Goal: Information Seeking & Learning: Learn about a topic

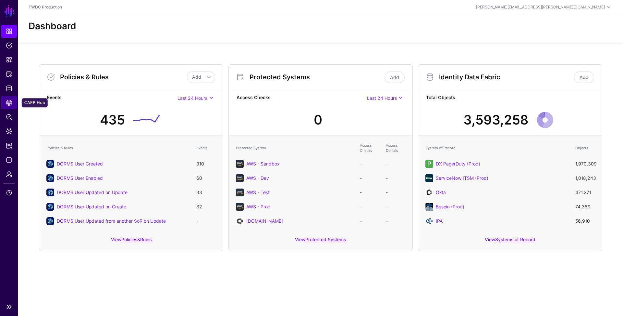
click at [9, 105] on span "CAEP Hub" at bounding box center [9, 102] width 6 height 6
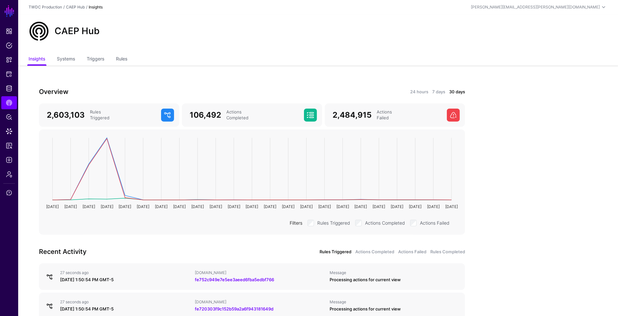
click at [416, 87] on div "Overview 24 hours 7 days 30 days" at bounding box center [252, 91] width 434 height 10
click at [417, 89] on link "24 hours" at bounding box center [419, 92] width 18 height 6
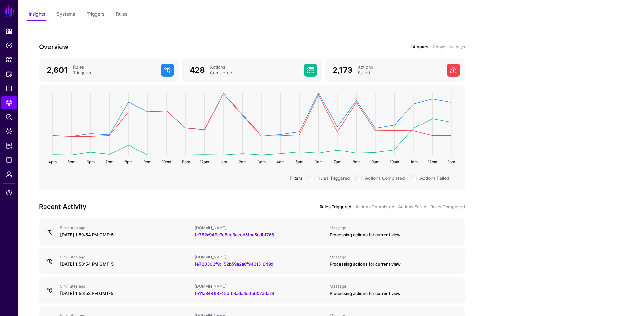
scroll to position [96, 0]
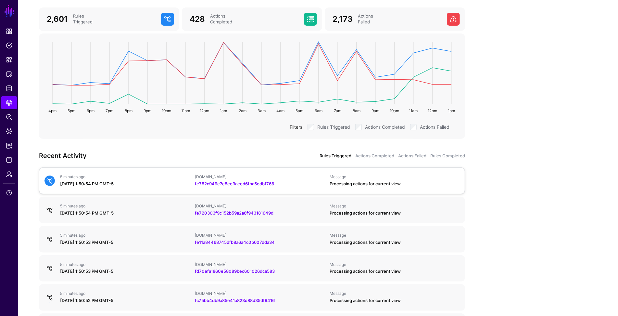
click at [152, 182] on div "September 2, 2025 at 1:50:54 PM GMT-5" at bounding box center [125, 184] width 130 height 6
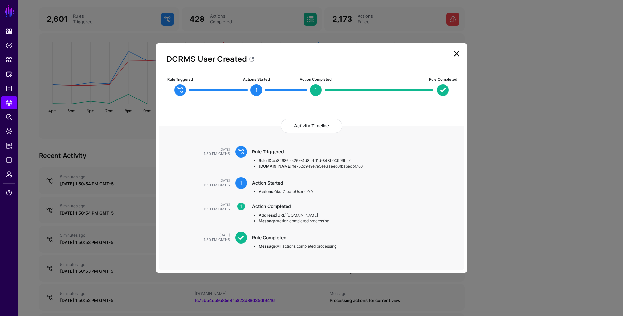
click at [455, 56] on link at bounding box center [457, 53] width 10 height 10
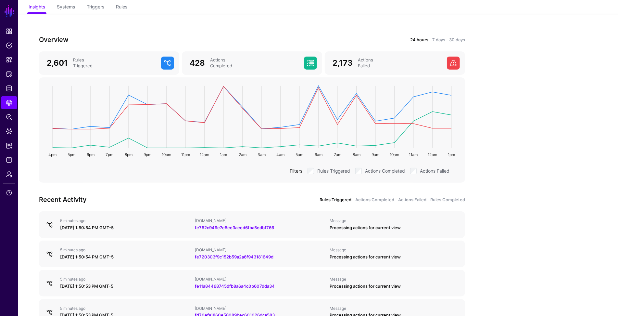
scroll to position [269, 0]
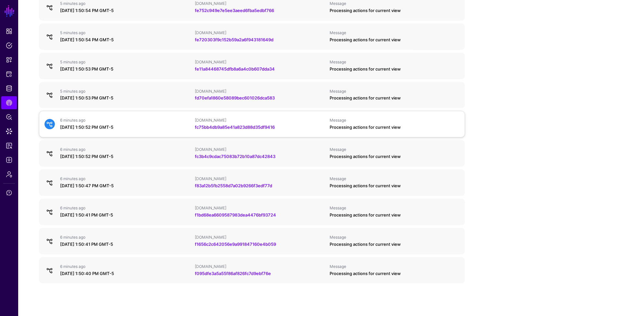
click at [389, 128] on div "Processing actions for current view" at bounding box center [395, 127] width 130 height 6
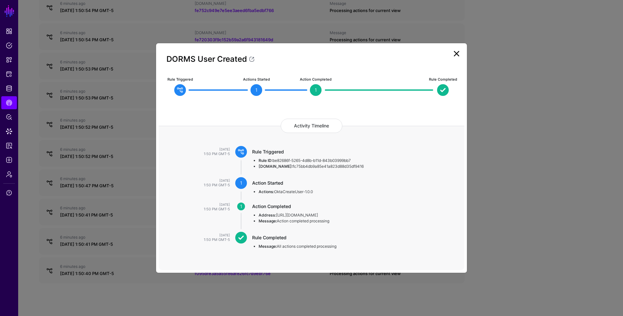
click at [455, 53] on link at bounding box center [457, 53] width 10 height 10
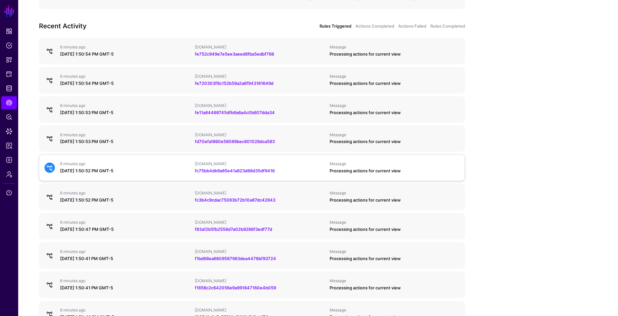
scroll to position [225, 0]
click at [374, 26] on link "Actions Completed" at bounding box center [374, 26] width 39 height 6
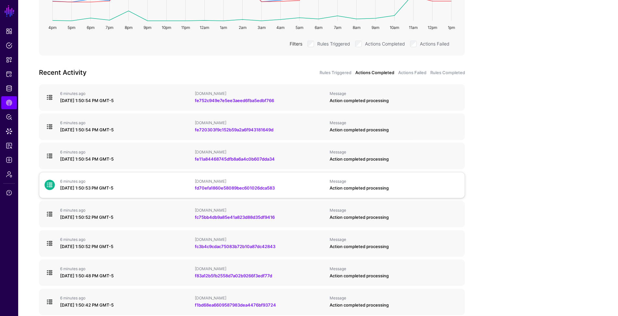
scroll to position [178, 0]
click at [418, 72] on link "Actions Failed" at bounding box center [412, 73] width 28 height 6
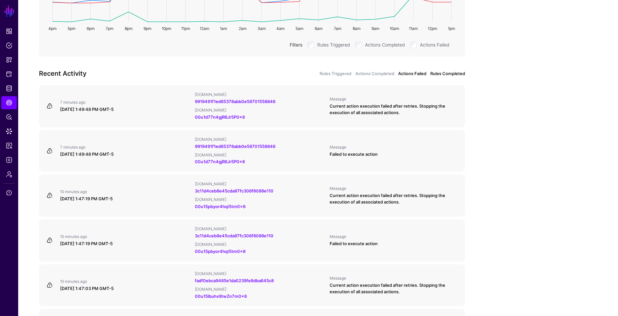
click at [451, 70] on link "Rules Completed" at bounding box center [447, 73] width 35 height 6
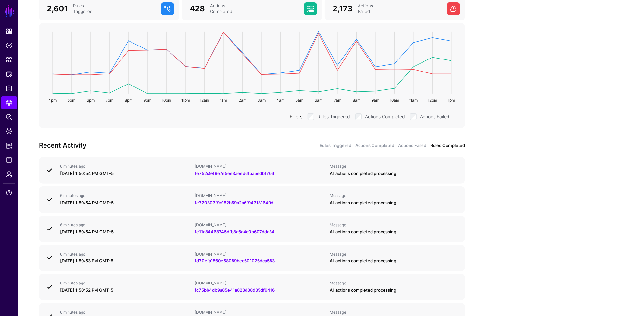
scroll to position [147, 0]
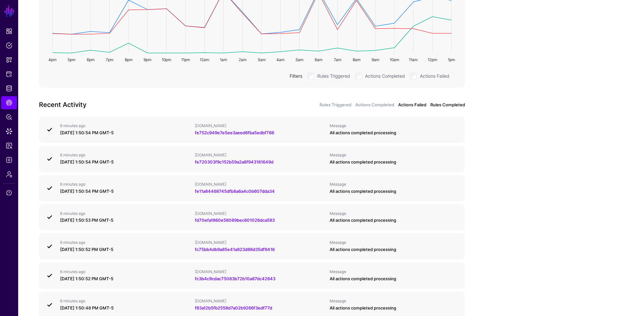
click at [412, 106] on link "Actions Failed" at bounding box center [412, 105] width 28 height 6
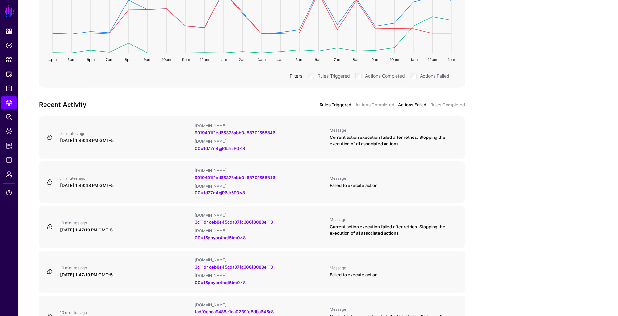
click at [340, 106] on link "Rules Triggered" at bounding box center [335, 105] width 32 height 6
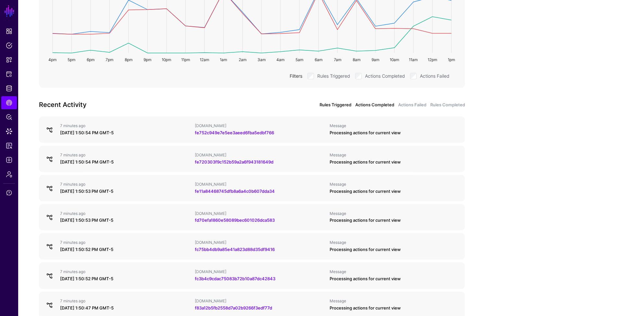
click at [373, 106] on link "Actions Completed" at bounding box center [374, 105] width 39 height 6
click at [410, 138] on link "7 minutes ago September 2, 2025 at 1:50:54 PM GMT-5 IPAUsers.id fe752c949e7e5ee…" at bounding box center [252, 129] width 426 height 27
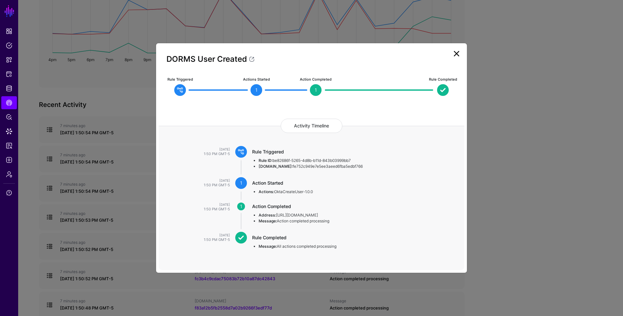
click at [457, 55] on link at bounding box center [457, 53] width 10 height 10
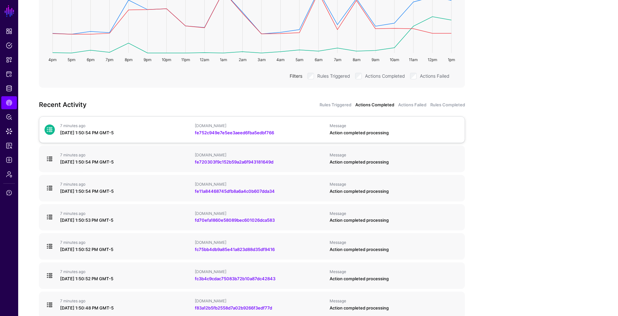
click at [405, 141] on link "7 minutes ago September 2, 2025 at 1:50:54 PM GMT-5 IPAUsers.id fe752c949e7e5ee…" at bounding box center [252, 129] width 426 height 27
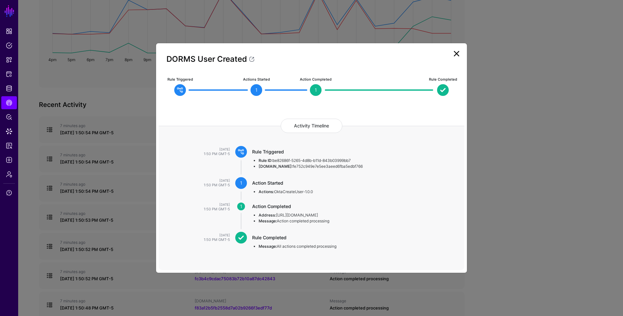
click at [458, 56] on link at bounding box center [457, 53] width 10 height 10
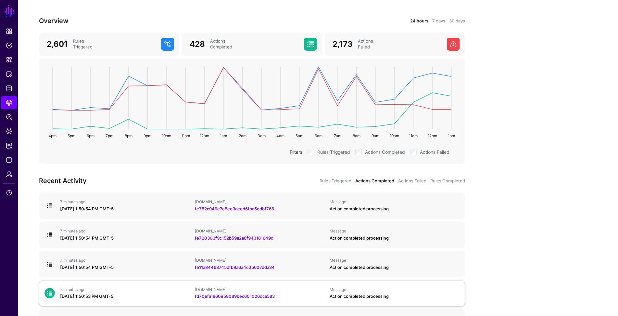
scroll to position [149, 0]
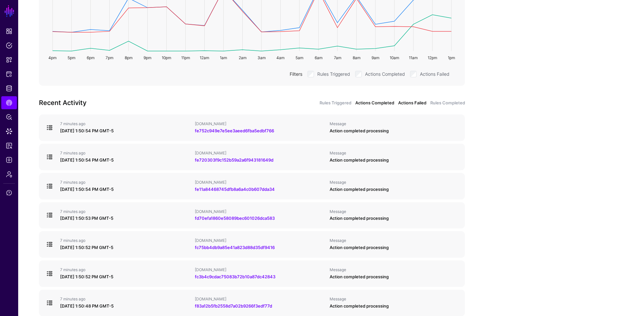
click at [419, 101] on link "Actions Failed" at bounding box center [412, 103] width 28 height 6
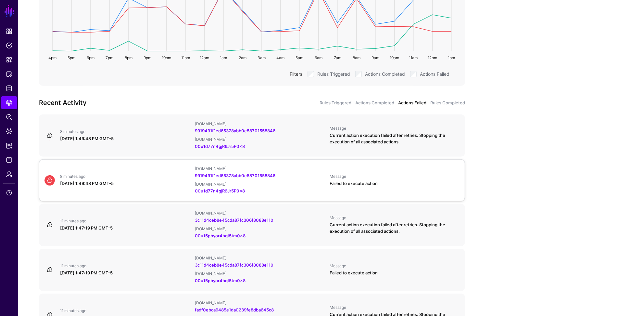
click at [383, 180] on div "Failed to execute action" at bounding box center [395, 183] width 130 height 6
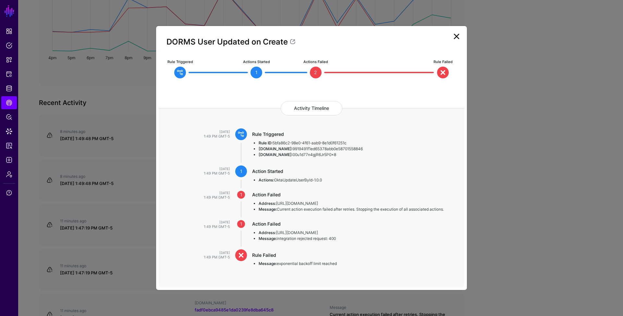
click at [457, 31] on div "DORMS User Updated on Create" at bounding box center [312, 38] width 306 height 19
click at [456, 36] on link at bounding box center [457, 36] width 10 height 10
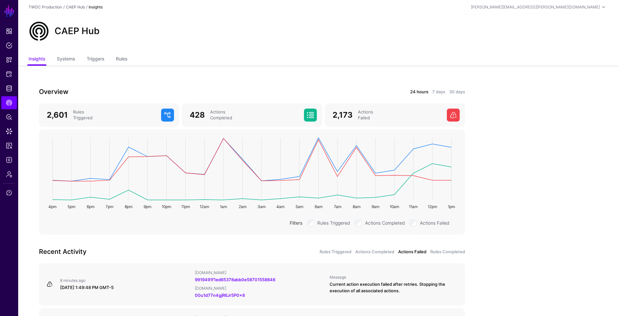
scroll to position [155, 0]
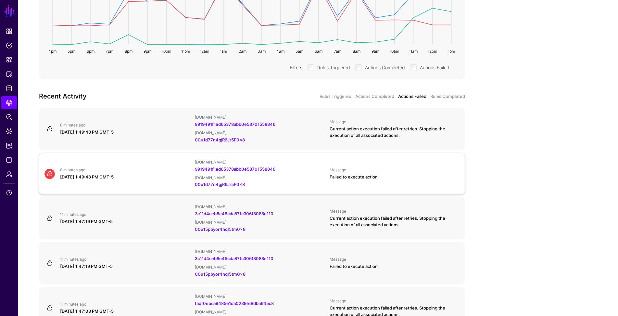
click at [403, 178] on div "Failed to execute action" at bounding box center [395, 177] width 130 height 6
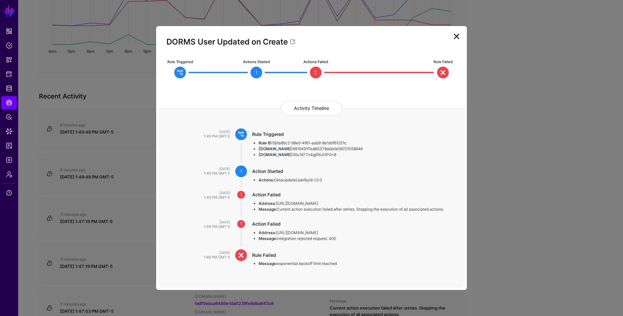
drag, startPoint x: 288, startPoint y: 240, endPoint x: 347, endPoint y: 237, distance: 58.8
click at [347, 237] on li "Message: integration rejected request: 400" at bounding box center [355, 238] width 193 height 6
click at [458, 39] on link at bounding box center [457, 36] width 10 height 10
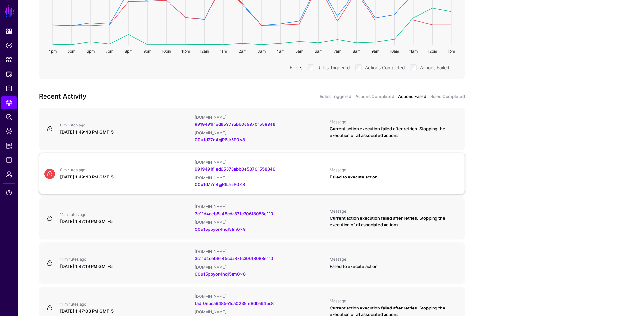
click at [418, 170] on div "Message" at bounding box center [395, 169] width 130 height 5
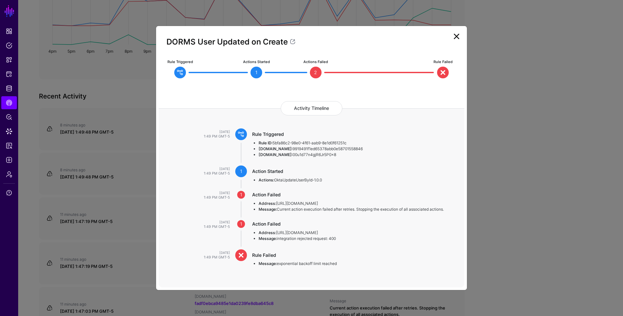
click at [459, 39] on link at bounding box center [457, 36] width 10 height 10
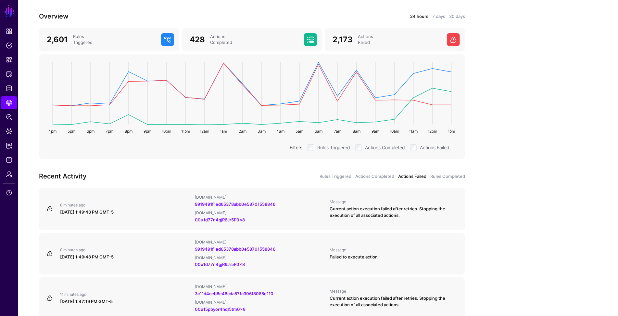
scroll to position [76, 0]
click at [332, 172] on link "Rules Triggered" at bounding box center [335, 175] width 32 height 6
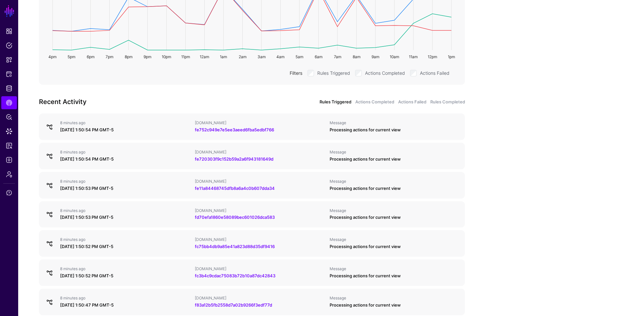
scroll to position [144, 0]
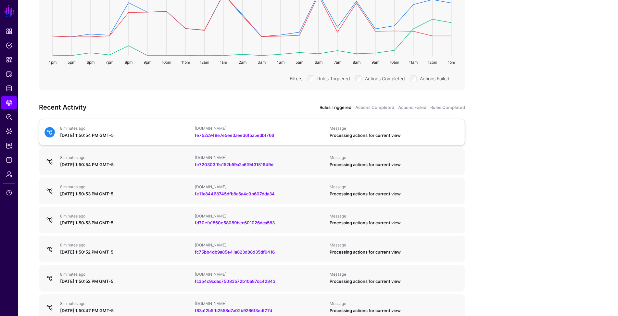
click at [428, 136] on div "Processing actions for current view" at bounding box center [395, 135] width 130 height 6
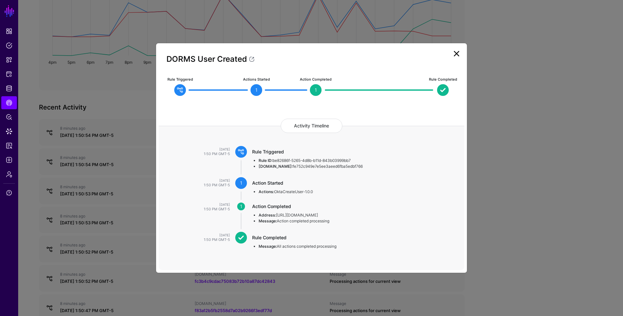
click at [456, 53] on link at bounding box center [457, 53] width 10 height 10
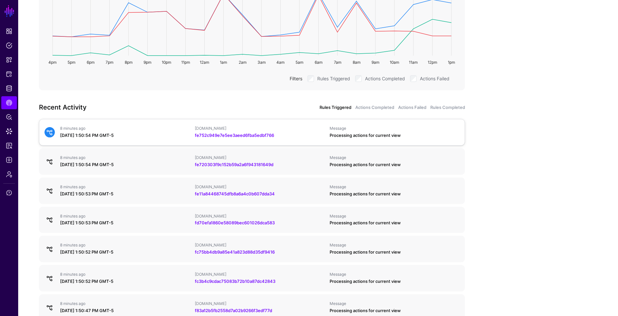
click at [414, 131] on div "Message Processing actions for current view" at bounding box center [394, 132] width 135 height 13
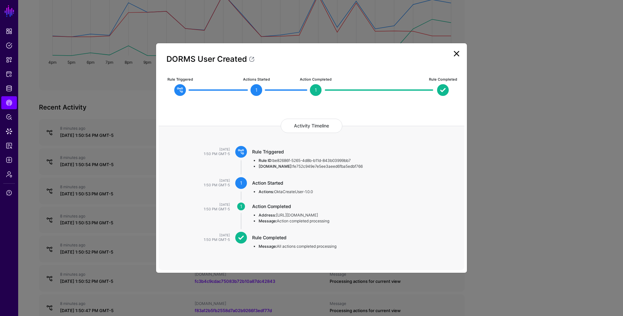
click at [458, 54] on link at bounding box center [457, 53] width 10 height 10
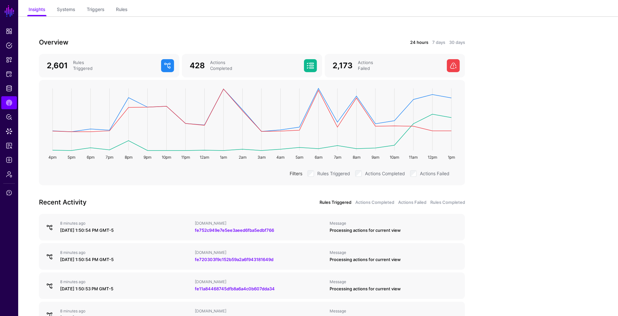
scroll to position [92, 0]
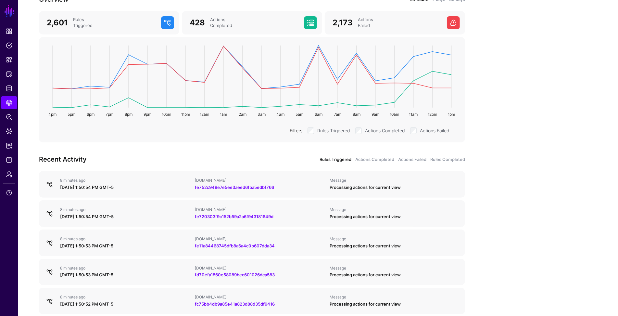
click at [340, 157] on link "Rules Triggered" at bounding box center [335, 159] width 32 height 6
click at [348, 189] on div "Processing actions for current view" at bounding box center [395, 187] width 130 height 6
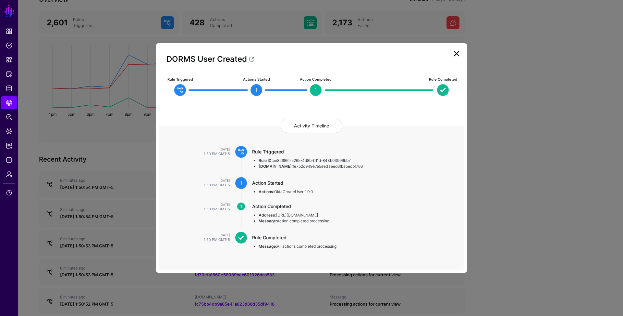
click at [454, 55] on link at bounding box center [457, 53] width 10 height 10
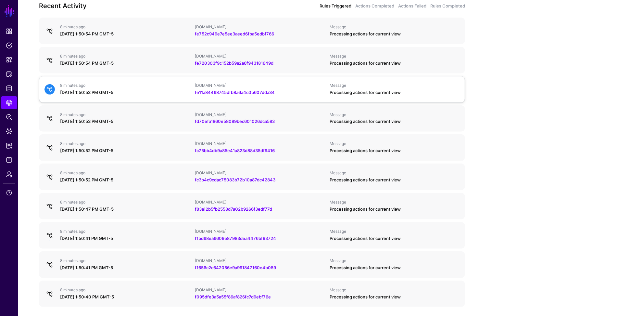
scroll to position [215, 0]
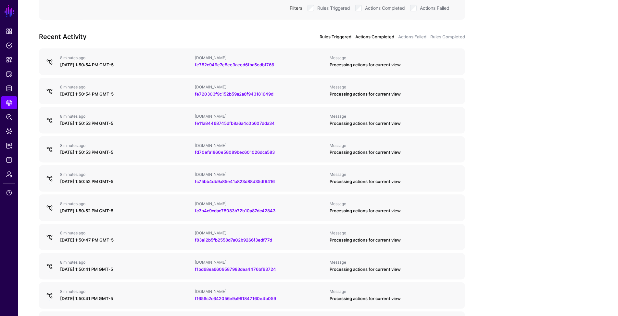
click at [370, 37] on link "Actions Completed" at bounding box center [374, 37] width 39 height 6
click at [405, 39] on link "Actions Failed" at bounding box center [412, 37] width 28 height 6
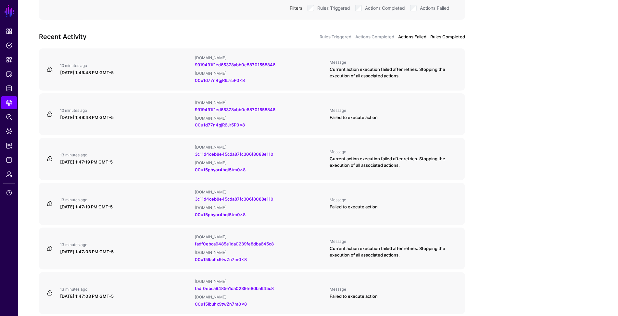
click at [439, 35] on link "Rules Completed" at bounding box center [447, 37] width 35 height 6
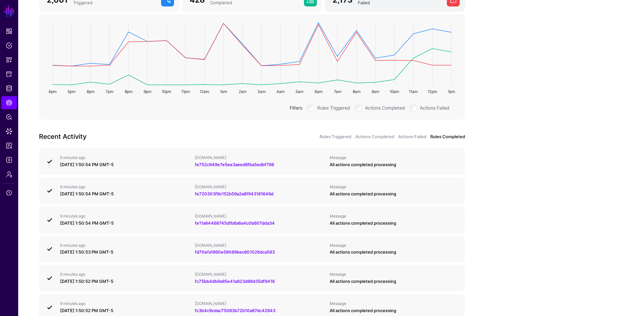
scroll to position [215, 0]
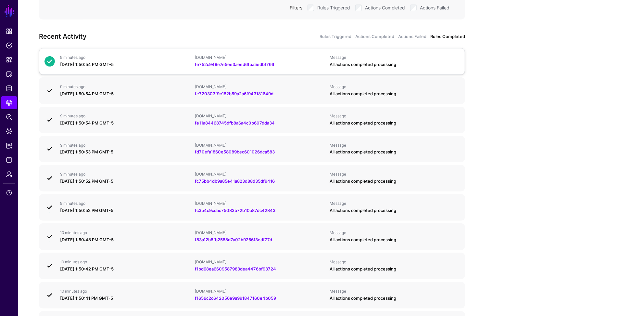
click at [413, 63] on div "All actions completed processing" at bounding box center [395, 64] width 130 height 6
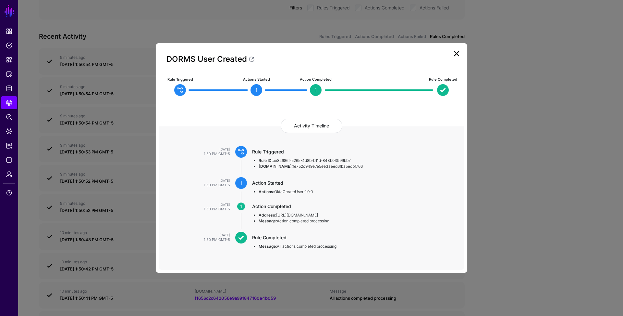
click at [456, 56] on link at bounding box center [457, 53] width 10 height 10
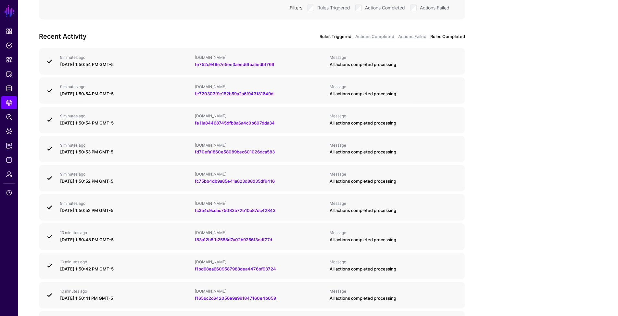
click at [337, 37] on link "Rules Triggered" at bounding box center [335, 36] width 32 height 6
click at [377, 37] on link "Actions Completed" at bounding box center [374, 36] width 39 height 6
click at [334, 32] on div "Recent Activity Rules Triggered Actions Completed Actions Failed Rules Completed" at bounding box center [252, 36] width 434 height 10
click at [338, 35] on link "Rules Triggered" at bounding box center [335, 36] width 32 height 6
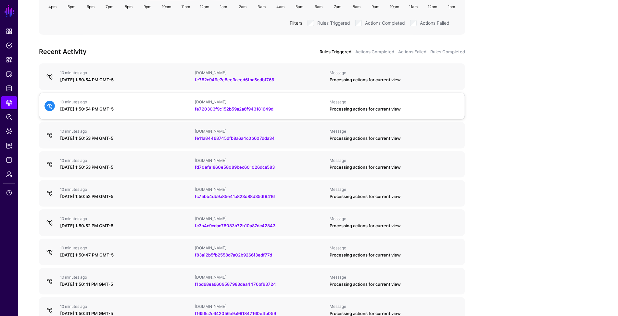
scroll to position [181, 0]
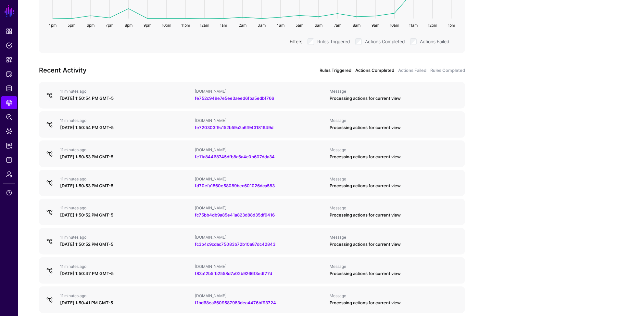
click at [378, 69] on link "Actions Completed" at bounding box center [374, 70] width 39 height 6
click at [418, 70] on link "Actions Failed" at bounding box center [412, 70] width 28 height 6
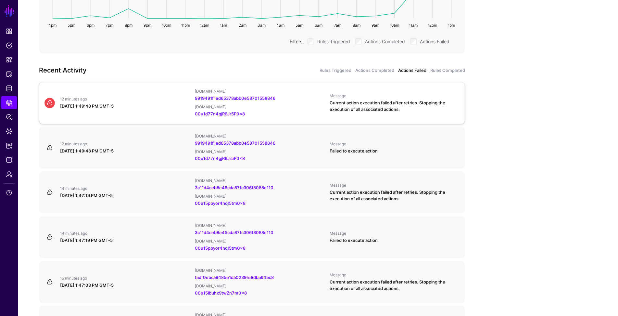
click at [285, 113] on div "00u1d77n4gjR6Jr5P0x8" at bounding box center [260, 114] width 130 height 6
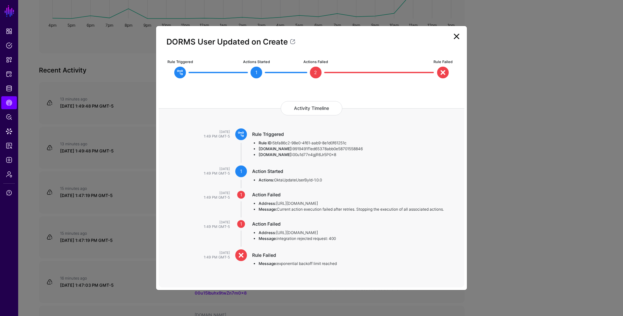
drag, startPoint x: 278, startPoint y: 237, endPoint x: 346, endPoint y: 240, distance: 68.6
click at [346, 240] on li "Message: integration rejected request: 400" at bounding box center [355, 238] width 193 height 6
copy li "integration rejected request: 400"
click at [458, 37] on link at bounding box center [457, 36] width 10 height 10
click at [458, 37] on div "DORMS User Updated on Create" at bounding box center [312, 43] width 306 height 29
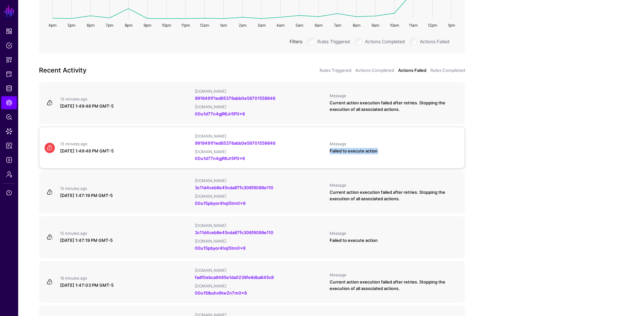
drag, startPoint x: 382, startPoint y: 150, endPoint x: 328, endPoint y: 148, distance: 54.6
click at [328, 148] on div "Message Failed to execute action" at bounding box center [394, 147] width 135 height 13
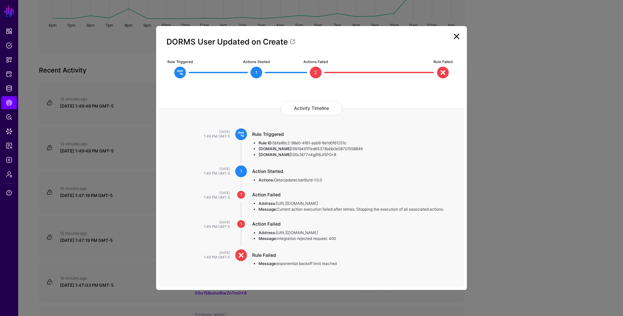
click at [457, 34] on link at bounding box center [457, 36] width 10 height 10
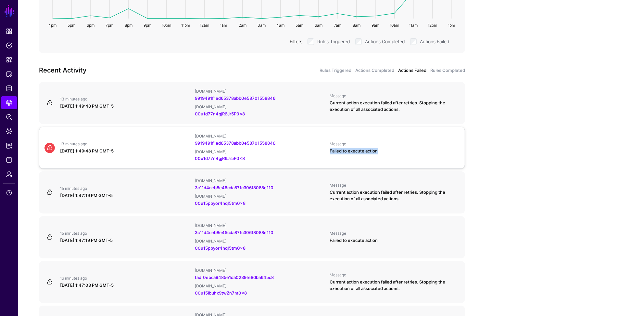
drag, startPoint x: 380, startPoint y: 150, endPoint x: 330, endPoint y: 150, distance: 49.4
click at [330, 150] on div "Failed to execute action" at bounding box center [395, 151] width 130 height 6
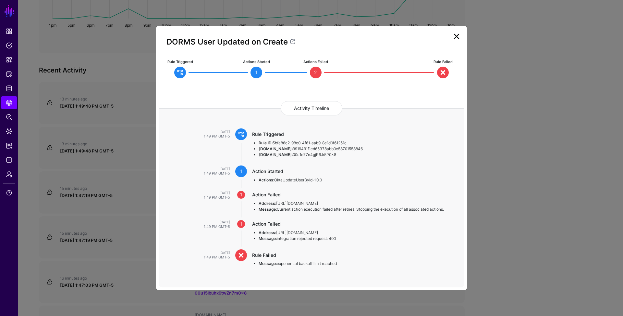
click at [458, 33] on link at bounding box center [457, 36] width 10 height 10
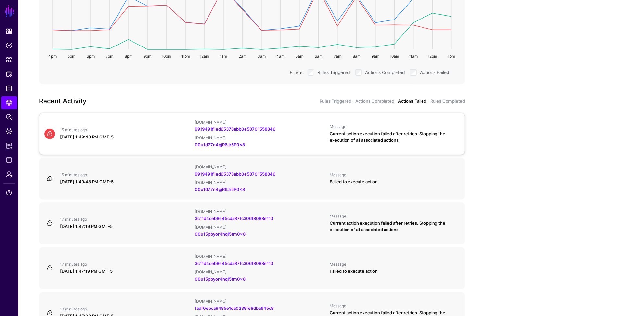
scroll to position [143, 0]
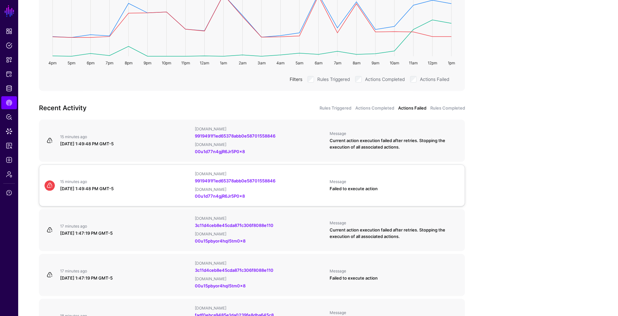
click at [405, 183] on div "Message" at bounding box center [395, 181] width 130 height 5
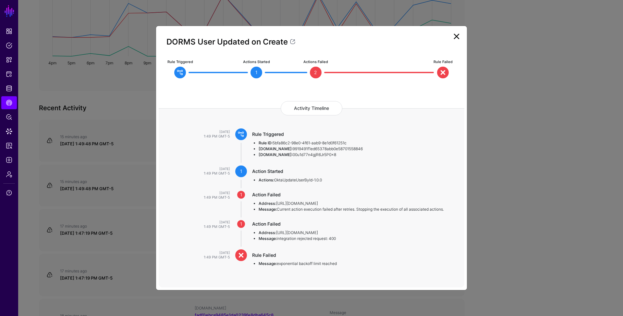
click at [453, 33] on link at bounding box center [457, 36] width 10 height 10
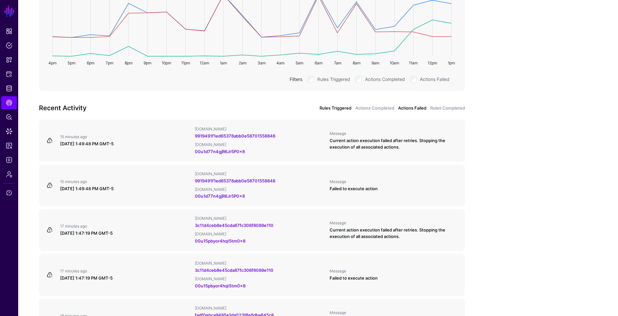
click at [334, 107] on link "Rules Triggered" at bounding box center [335, 108] width 32 height 6
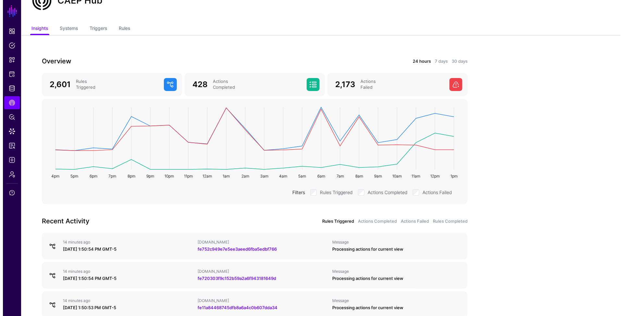
scroll to position [0, 0]
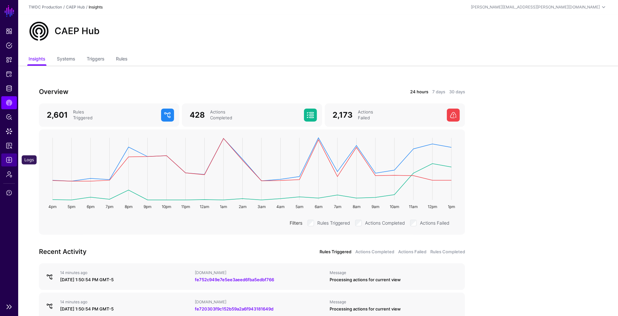
click at [10, 160] on span "Logs" at bounding box center [9, 159] width 6 height 6
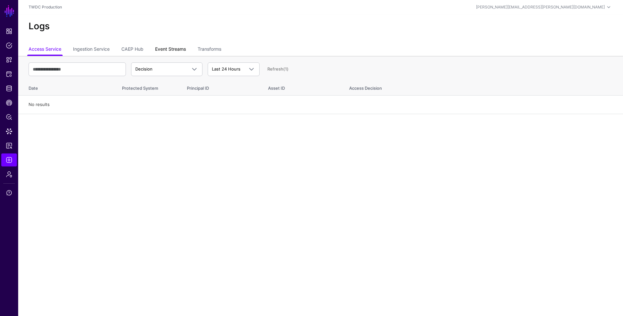
click at [170, 54] on link "Event Streams" at bounding box center [170, 50] width 31 height 12
click at [176, 67] on span "Event Received" at bounding box center [160, 69] width 51 height 6
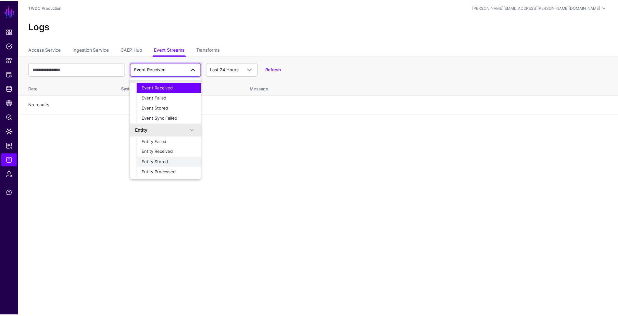
scroll to position [20, 0]
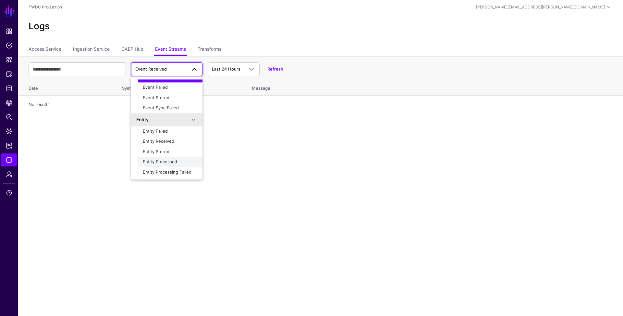
click at [169, 160] on span "Entity Processed" at bounding box center [160, 161] width 34 height 5
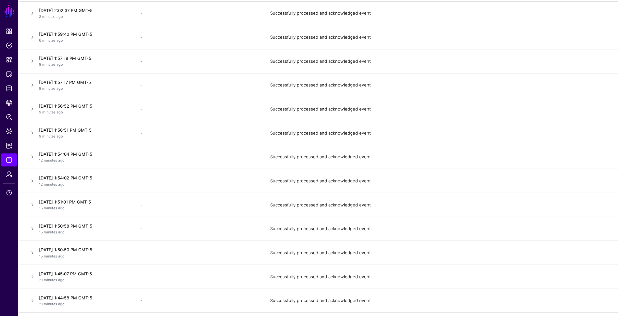
scroll to position [0, 0]
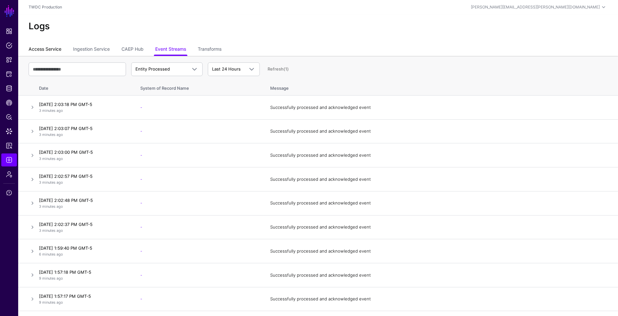
click at [43, 46] on link "Access Service" at bounding box center [45, 50] width 33 height 12
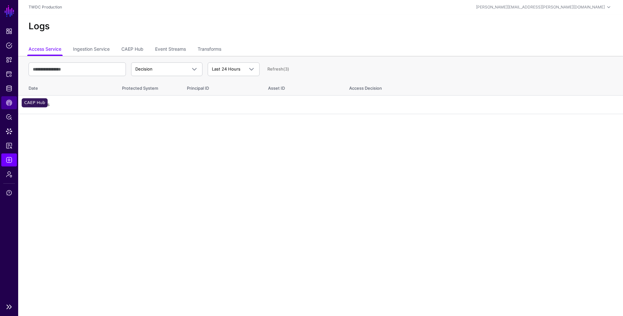
click at [12, 101] on span "CAEP Hub" at bounding box center [9, 102] width 6 height 6
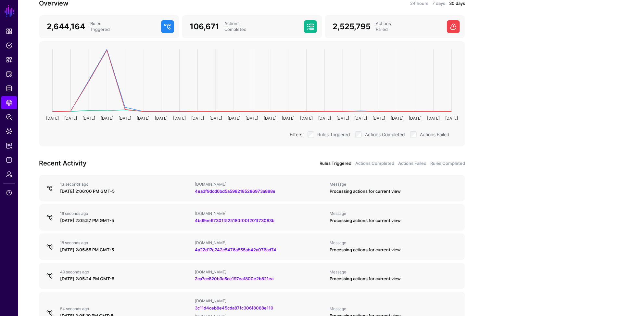
scroll to position [66, 0]
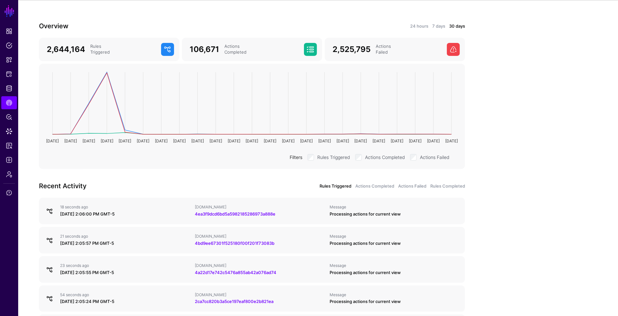
click at [522, 174] on app-caephub-insights "Overview 24 hours 7 days 30 days 2,644,164 Rules Triggered 106,671 Actions Comp…" at bounding box center [318, 306] width 600 height 612
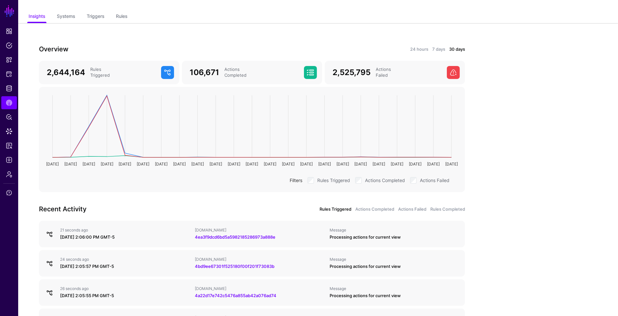
scroll to position [0, 0]
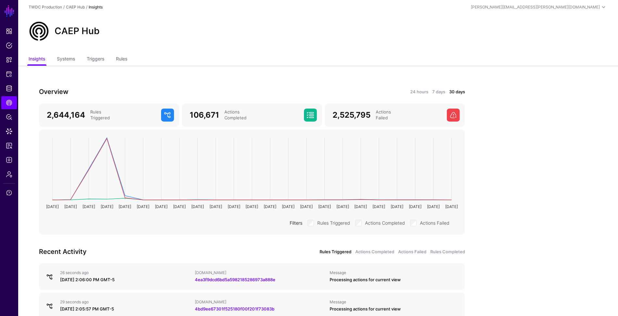
click at [343, 250] on link "Rules Triggered" at bounding box center [335, 251] width 32 height 6
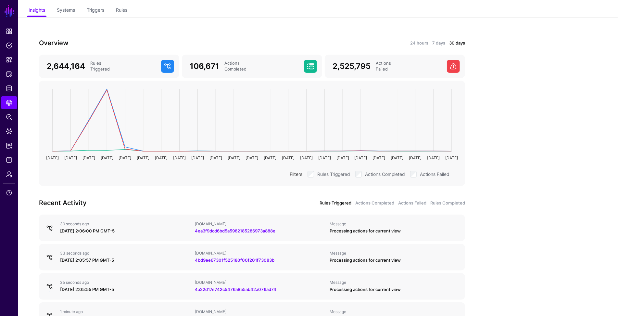
scroll to position [90, 0]
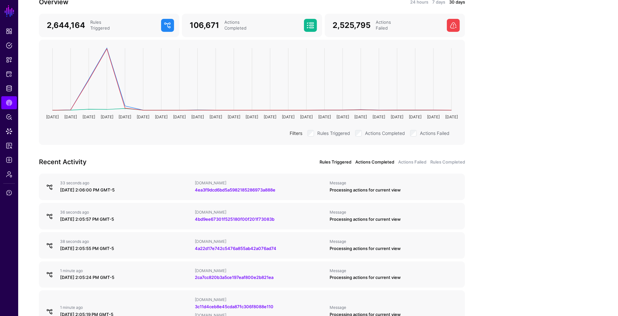
click at [372, 162] on link "Actions Completed" at bounding box center [374, 162] width 39 height 6
drag, startPoint x: 335, startPoint y: 161, endPoint x: 350, endPoint y: 161, distance: 15.3
click at [335, 161] on link "Rules Triggered" at bounding box center [335, 162] width 32 height 6
click at [408, 161] on link "Actions Failed" at bounding box center [412, 162] width 28 height 6
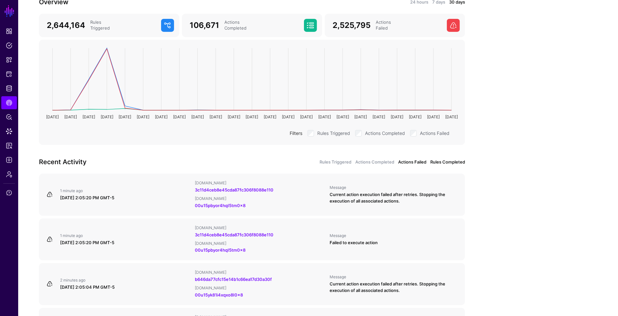
click at [448, 161] on link "Rules Completed" at bounding box center [447, 162] width 35 height 6
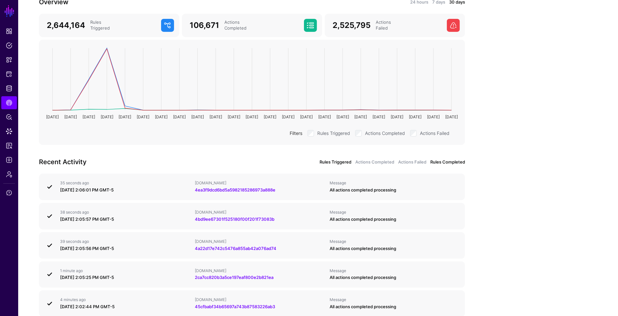
click at [340, 163] on link "Rules Triggered" at bounding box center [335, 162] width 32 height 6
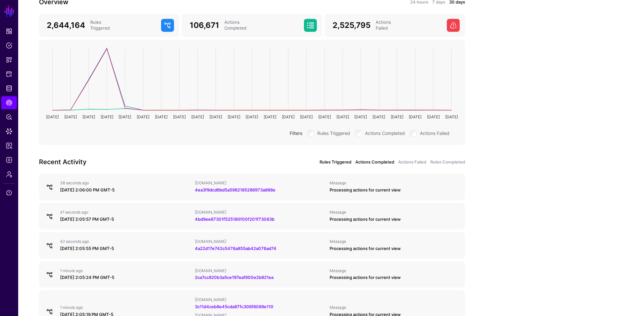
click at [371, 162] on link "Actions Completed" at bounding box center [374, 162] width 39 height 6
click at [331, 161] on link "Rules Triggered" at bounding box center [335, 162] width 32 height 6
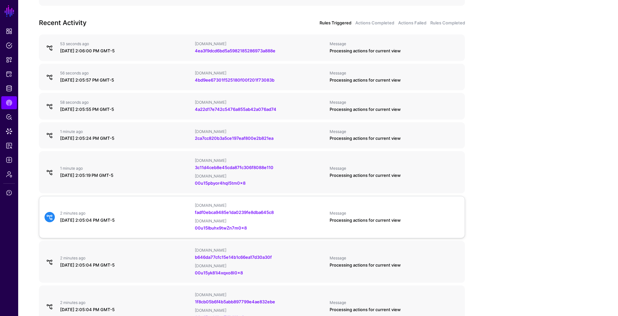
scroll to position [86, 0]
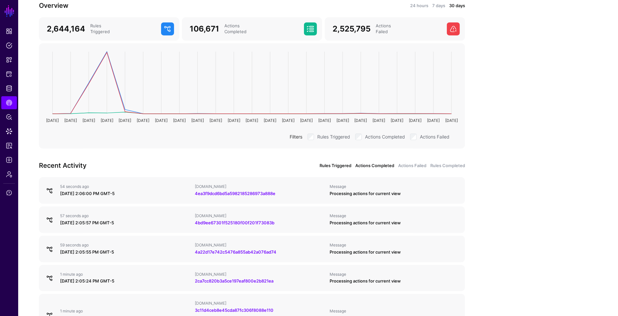
click at [378, 163] on link "Actions Completed" at bounding box center [374, 165] width 39 height 6
click at [325, 162] on link "Rules Triggered" at bounding box center [335, 165] width 32 height 6
click at [379, 166] on link "Actions Completed" at bounding box center [374, 165] width 39 height 6
click at [414, 165] on link "Actions Failed" at bounding box center [412, 165] width 28 height 6
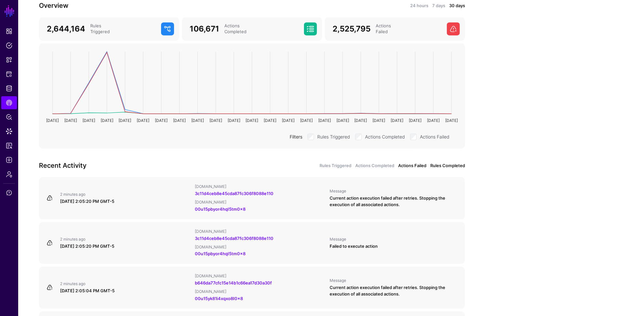
click at [444, 165] on link "Rules Completed" at bounding box center [447, 165] width 35 height 6
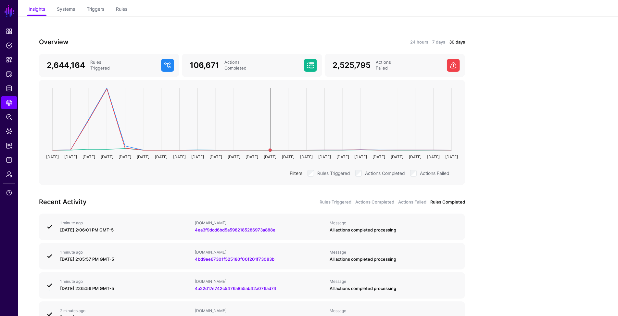
scroll to position [92, 0]
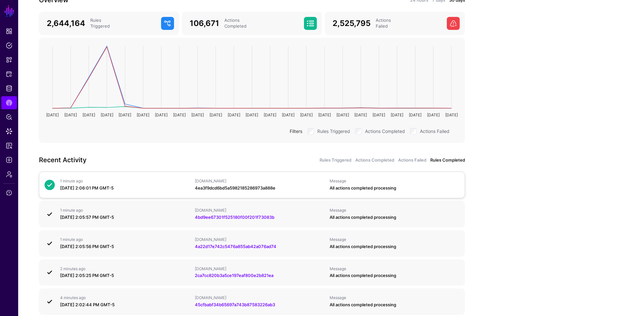
click at [257, 187] on link "4ea3f9dcd6bd5a5982185286973a888e" at bounding box center [235, 187] width 81 height 5
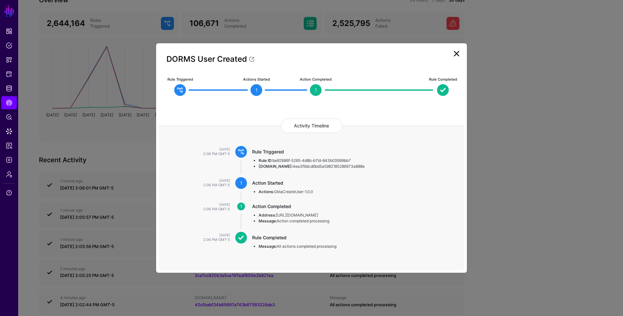
click at [458, 54] on link at bounding box center [457, 53] width 10 height 10
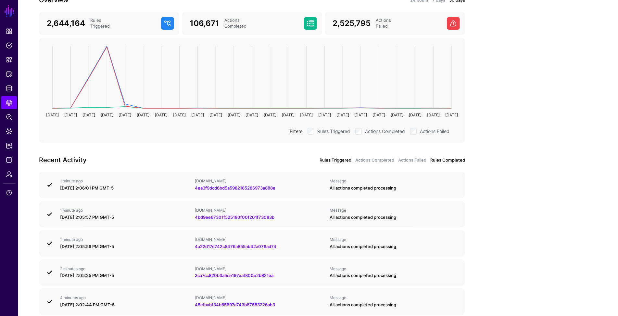
click at [330, 158] on link "Rules Triggered" at bounding box center [335, 160] width 32 height 6
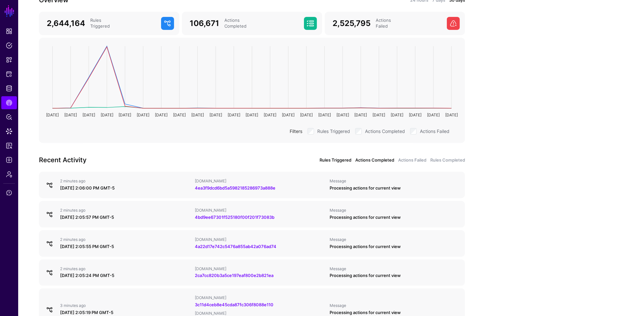
click at [373, 157] on link "Actions Completed" at bounding box center [374, 160] width 39 height 6
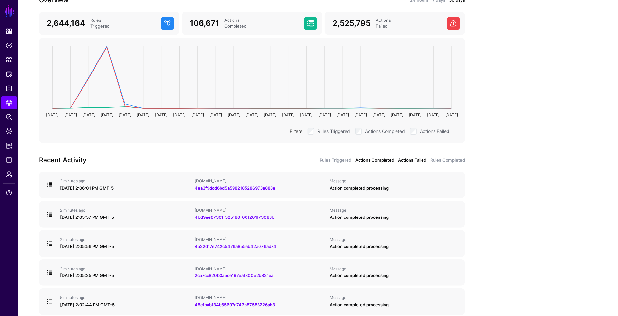
click at [421, 159] on link "Actions Failed" at bounding box center [412, 160] width 28 height 6
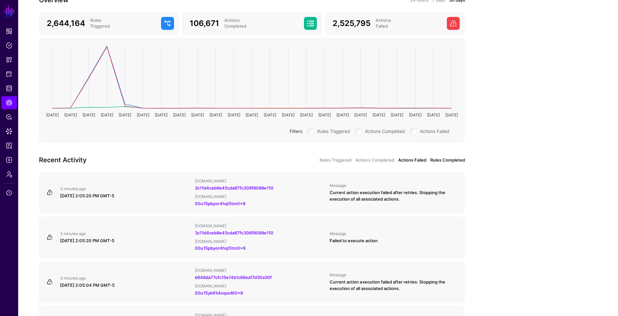
click at [443, 159] on link "Rules Completed" at bounding box center [447, 160] width 35 height 6
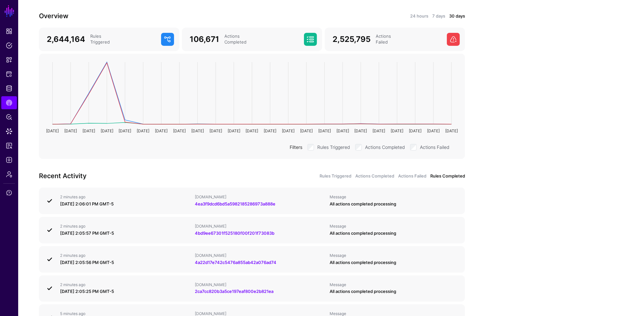
scroll to position [51, 0]
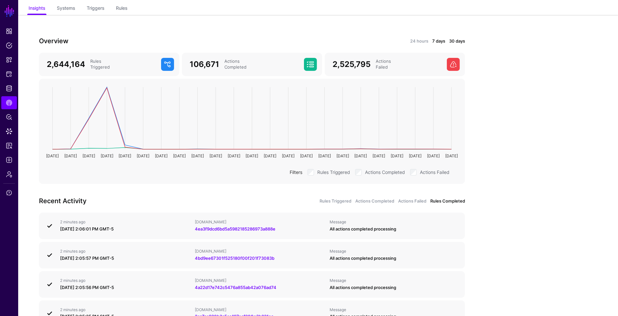
click at [437, 39] on link "7 days" at bounding box center [438, 41] width 13 height 6
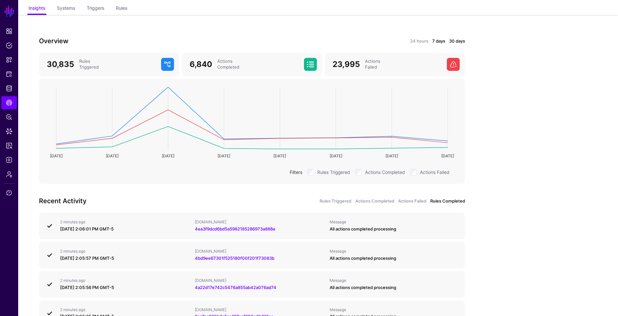
click at [454, 39] on link "30 days" at bounding box center [457, 41] width 16 height 6
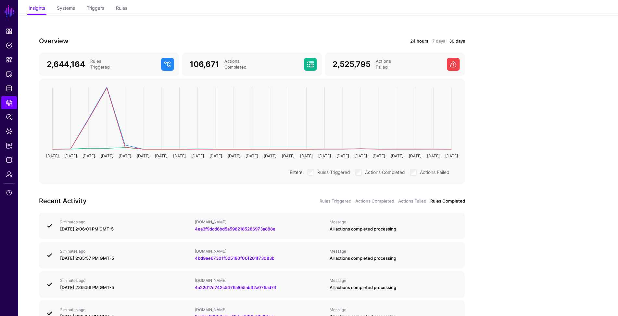
click at [416, 40] on link "24 hours" at bounding box center [419, 41] width 18 height 6
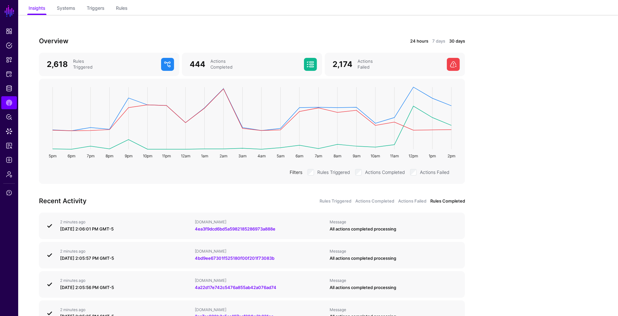
click at [460, 40] on link "30 days" at bounding box center [457, 41] width 16 height 6
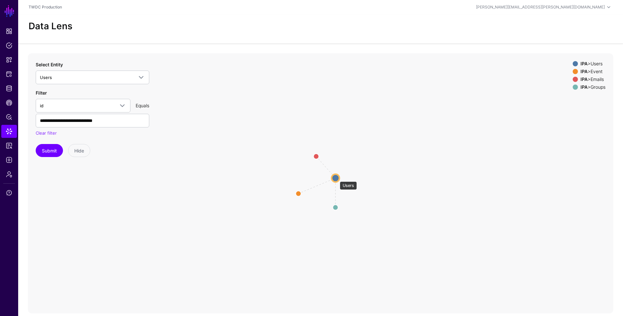
click at [336, 178] on circle at bounding box center [336, 178] width 8 height 8
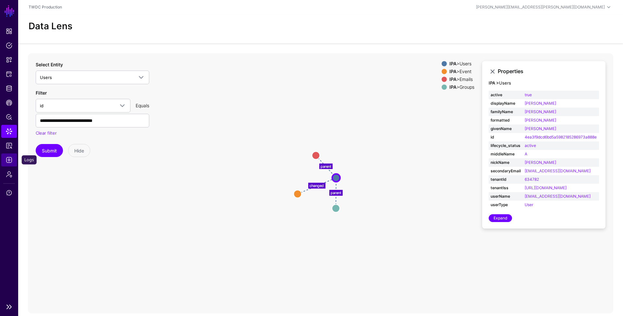
drag, startPoint x: 8, startPoint y: 160, endPoint x: 16, endPoint y: 159, distance: 8.5
click at [8, 160] on span "Logs" at bounding box center [9, 159] width 6 height 6
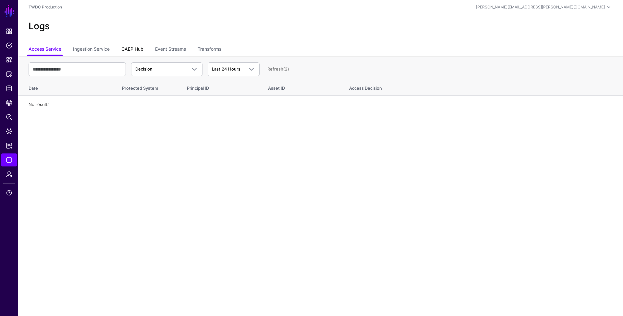
click at [143, 48] on link "CAEP Hub" at bounding box center [132, 50] width 22 height 12
click at [176, 49] on link "Event Streams" at bounding box center [170, 50] width 31 height 12
click at [176, 67] on span "Event Received" at bounding box center [160, 69] width 51 height 6
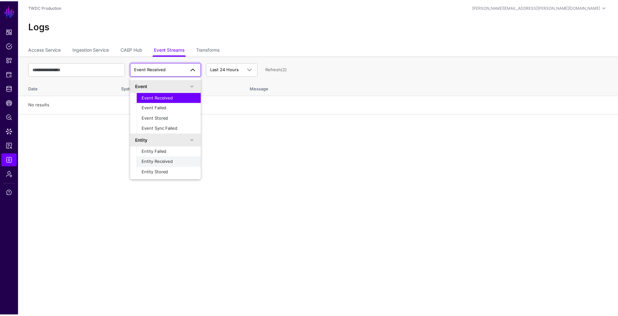
scroll to position [20, 0]
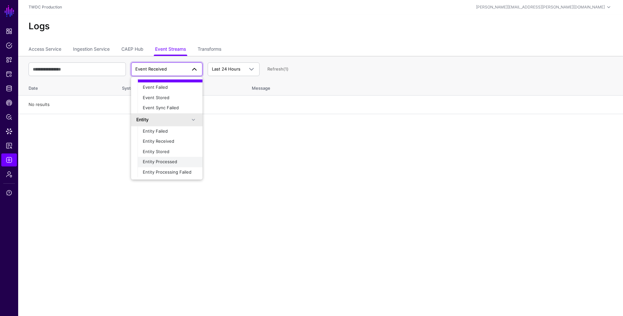
click at [171, 161] on span "Entity Processed" at bounding box center [160, 161] width 34 height 5
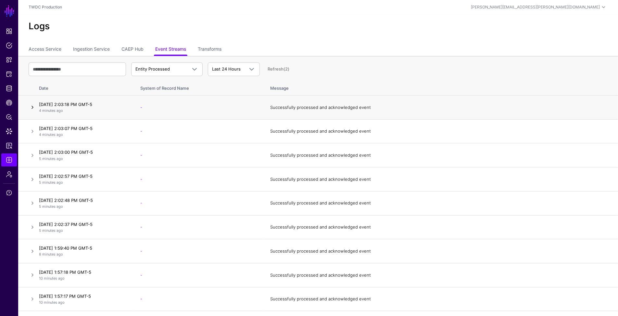
click at [36, 105] on link at bounding box center [33, 107] width 8 height 8
